Goal: Find specific page/section: Find specific page/section

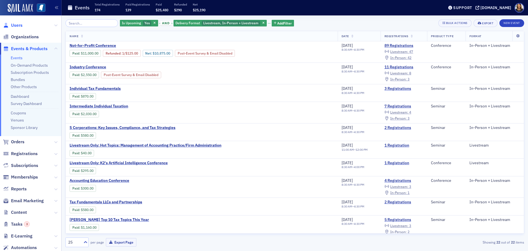
click at [13, 26] on span "Users" at bounding box center [17, 25] width 12 height 6
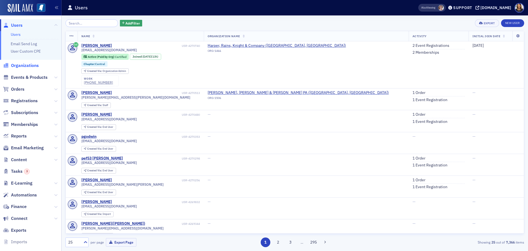
click at [27, 67] on span "Organizations" at bounding box center [25, 65] width 28 height 6
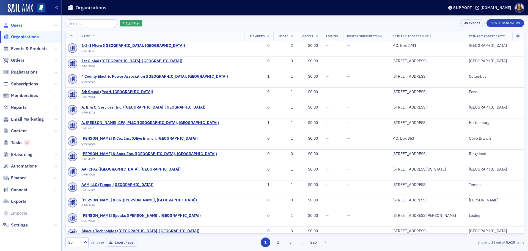
click at [18, 27] on span "Users" at bounding box center [17, 25] width 12 height 6
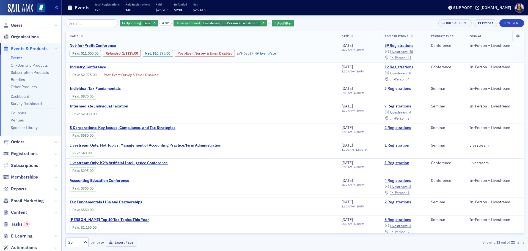
click at [404, 57] on span "In-Person :" at bounding box center [398, 57] width 17 height 4
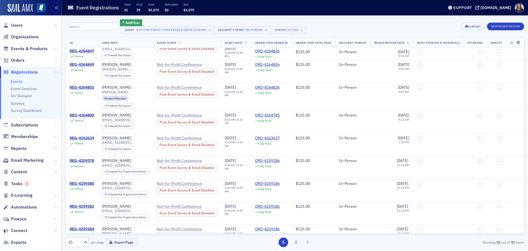
scroll to position [392, 0]
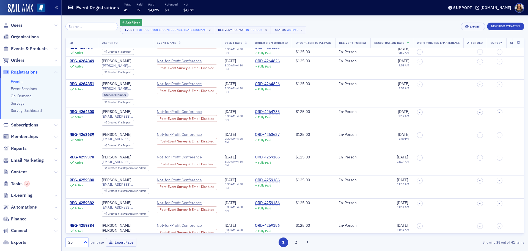
click at [86, 242] on icon at bounding box center [86, 242] width 6 height 6
click at [72, 200] on span "50" at bounding box center [71, 198] width 4 height 6
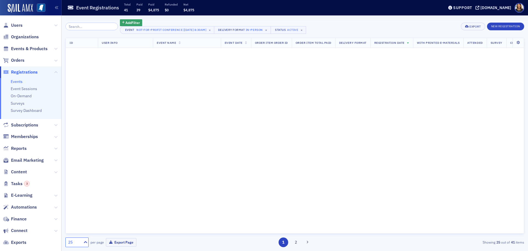
scroll to position [0, 0]
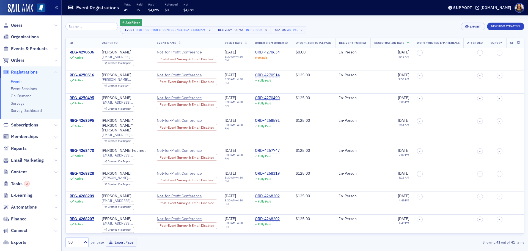
drag, startPoint x: 524, startPoint y: 71, endPoint x: 524, endPoint y: 81, distance: 10.2
click at [524, 81] on div "ID User Info Event Name Event Date Order Item Order ID Order Item Total Paid De…" at bounding box center [294, 136] width 459 height 196
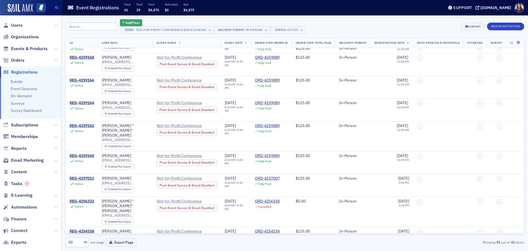
scroll to position [756, 0]
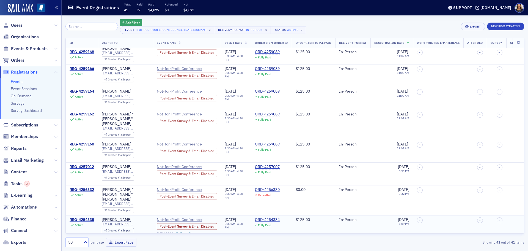
drag, startPoint x: 519, startPoint y: 196, endPoint x: 520, endPoint y: 184, distance: 12.1
click at [520, 215] on td "–" at bounding box center [520, 226] width 27 height 23
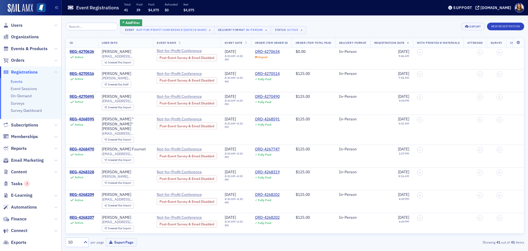
scroll to position [0, 0]
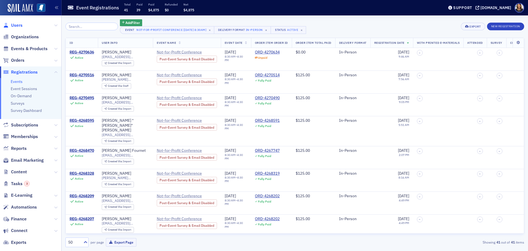
click at [14, 25] on span "Users" at bounding box center [17, 25] width 12 height 6
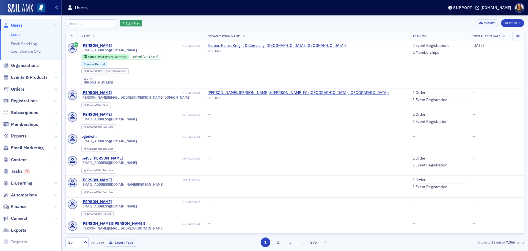
click at [16, 24] on span "Users" at bounding box center [17, 25] width 12 height 6
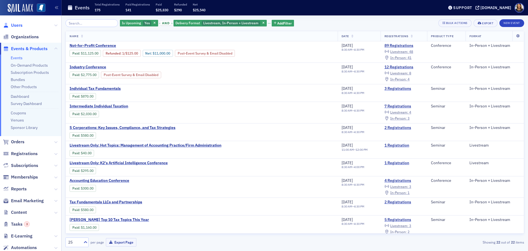
click at [15, 26] on span "Users" at bounding box center [17, 25] width 12 height 6
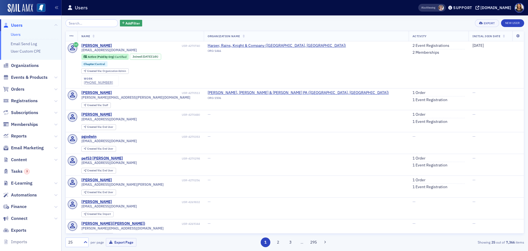
click at [214, 21] on div "Add Filter Export New User" at bounding box center [294, 23] width 459 height 8
click at [16, 26] on span "Users" at bounding box center [17, 25] width 12 height 6
click at [21, 65] on span "Organizations" at bounding box center [25, 65] width 28 height 6
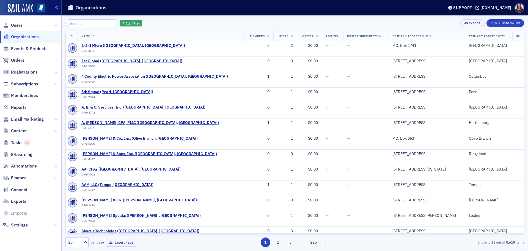
click at [84, 24] on input "search" at bounding box center [91, 23] width 53 height 8
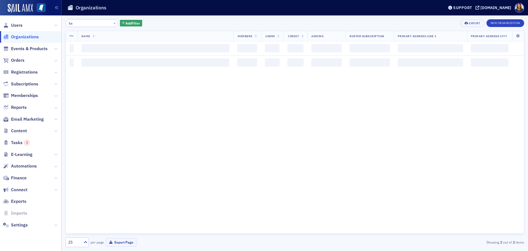
type input "b"
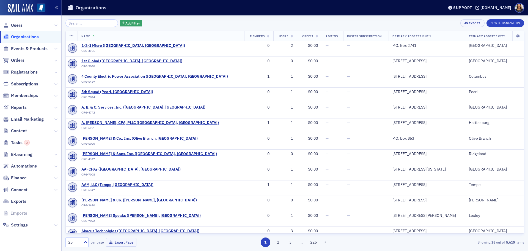
click at [13, 21] on span "Users" at bounding box center [30, 25] width 61 height 12
click at [16, 26] on span "Users" at bounding box center [17, 25] width 12 height 6
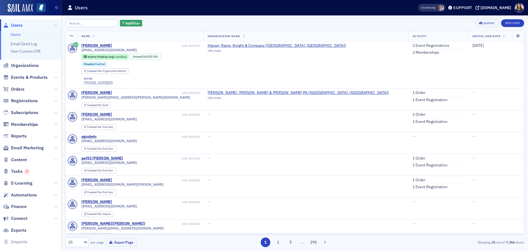
click at [17, 27] on span "Users" at bounding box center [17, 25] width 12 height 6
